Goal: Browse casually: Explore the website without a specific task or goal

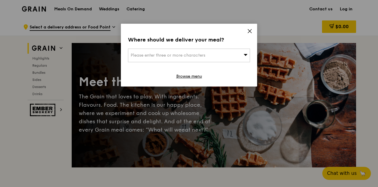
click at [249, 29] on icon at bounding box center [249, 30] width 5 height 5
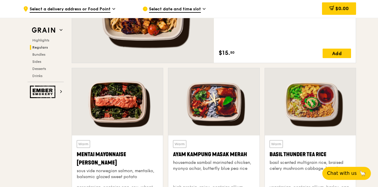
scroll to position [504, 0]
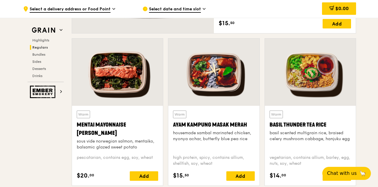
drag, startPoint x: 103, startPoint y: 133, endPoint x: 73, endPoint y: 124, distance: 31.2
click at [73, 124] on div "Warm Mentai Mayonnaise Aburi Salmon sous vide norwegian salmon, mentaiko, balsa…" at bounding box center [117, 146] width 91 height 80
copy div "Mentai Mayonnaise [PERSON_NAME]"
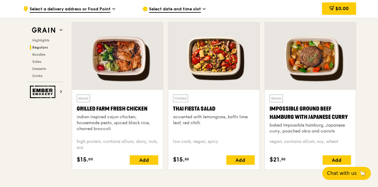
scroll to position [682, 0]
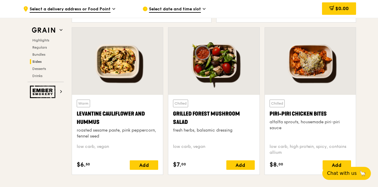
scroll to position [1512, 0]
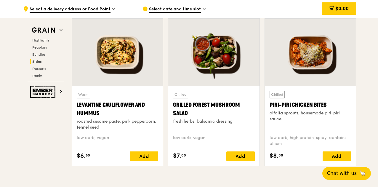
drag, startPoint x: 268, startPoint y: 106, endPoint x: 326, endPoint y: 106, distance: 57.8
click at [326, 106] on div "Chilled Piri-piri Chicken Bites alfalfa sprouts, housemade piri-piri sauce low …" at bounding box center [310, 126] width 91 height 80
copy div "Piri-piri Chicken Bites"
drag, startPoint x: 74, startPoint y: 103, endPoint x: 106, endPoint y: 115, distance: 33.5
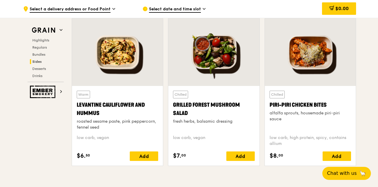
click at [106, 115] on div "Warm Levantine Cauliflower and Hummus roasted sesame paste, pink peppercorn, fe…" at bounding box center [117, 126] width 91 height 80
copy div "Levantine Cauliflower and Hummus"
drag, startPoint x: 268, startPoint y: 101, endPoint x: 326, endPoint y: 104, distance: 58.2
click at [326, 104] on div "Chilled Piri-piri Chicken Bites alfalfa sprouts, housemade piri-piri sauce low …" at bounding box center [310, 126] width 91 height 80
copy div "Piri-piri Chicken Bites"
